Goal: Task Accomplishment & Management: Manage account settings

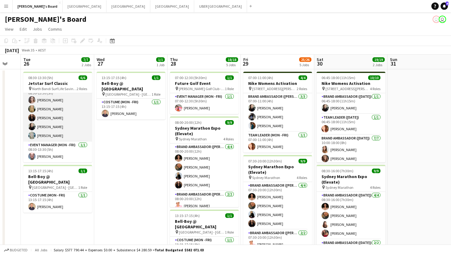
scroll to position [0, 197]
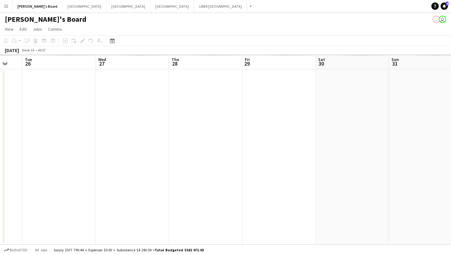
click at [43, 121] on app-date-cell at bounding box center [58, 156] width 73 height 175
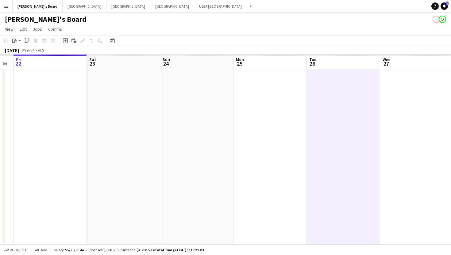
scroll to position [0, 284]
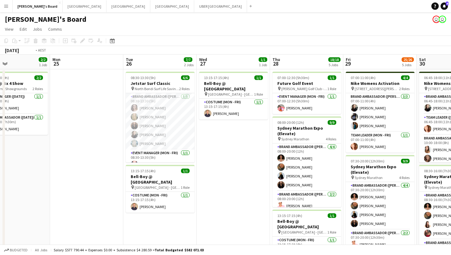
scroll to position [0, 306]
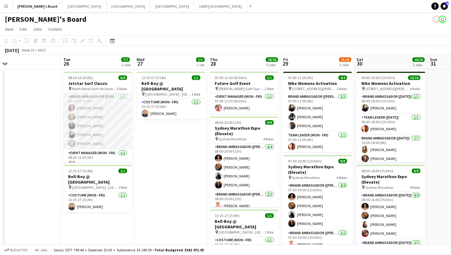
click at [79, 106] on app-card-role "Brand Ambassador (Mon - Fri) [DATE] 08:30-13:30 (5h) [PERSON_NAME] [PERSON_NAME…" at bounding box center [97, 121] width 69 height 56
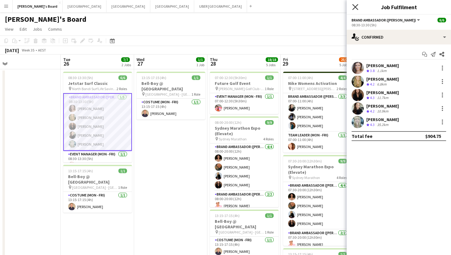
click at [354, 8] on icon at bounding box center [355, 7] width 6 height 6
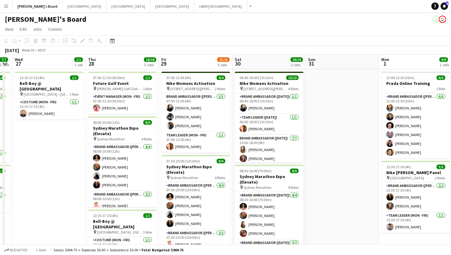
scroll to position [0, 137]
